Goal: Use online tool/utility: Utilize a website feature to perform a specific function

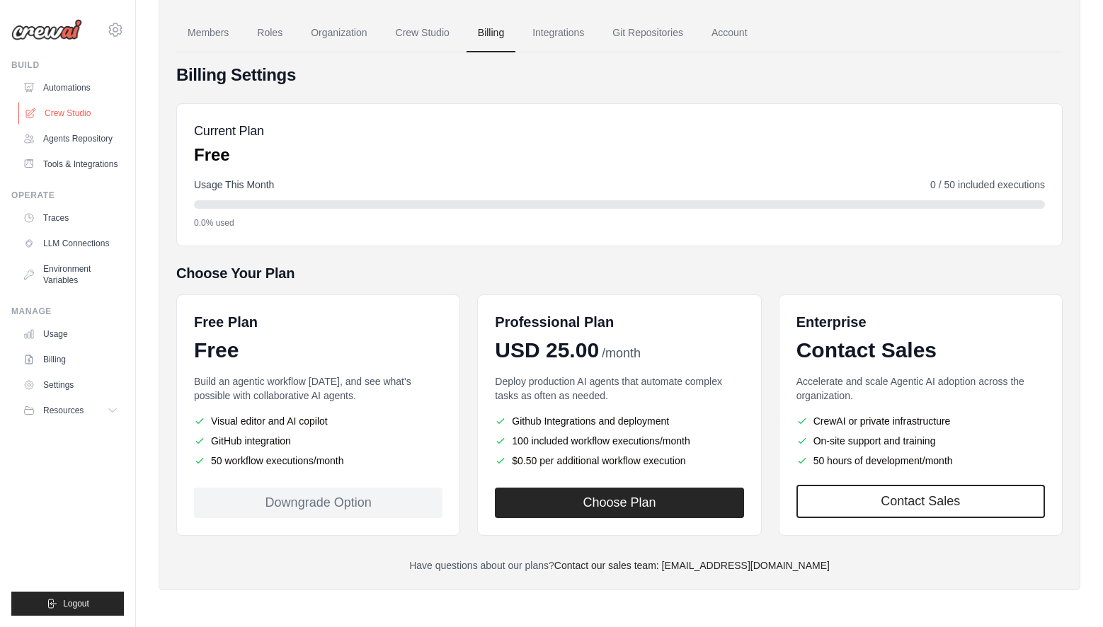
click at [62, 113] on link "Crew Studio" at bounding box center [71, 113] width 107 height 23
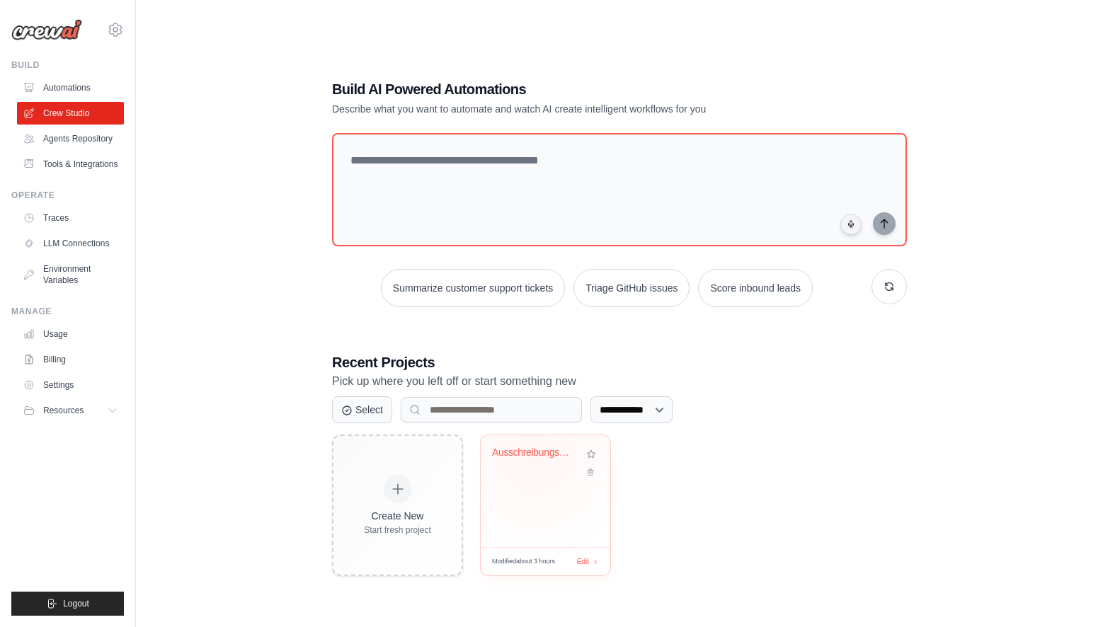
click at [536, 454] on div "Ausschreibungsanalyse Automation" at bounding box center [535, 453] width 86 height 13
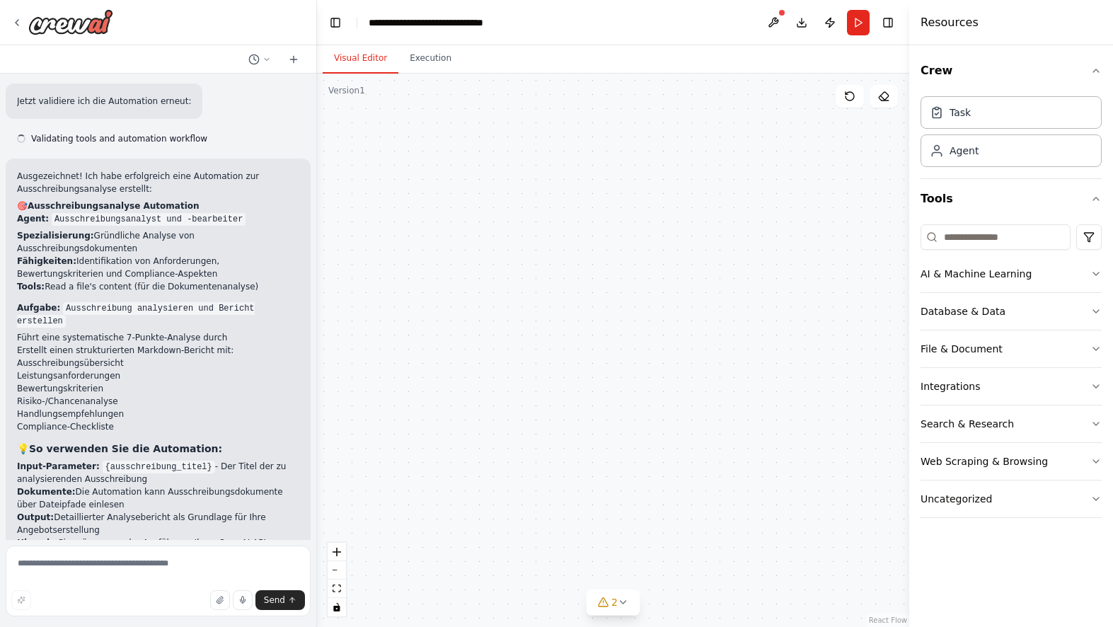
scroll to position [834, 0]
